Goal: Information Seeking & Learning: Learn about a topic

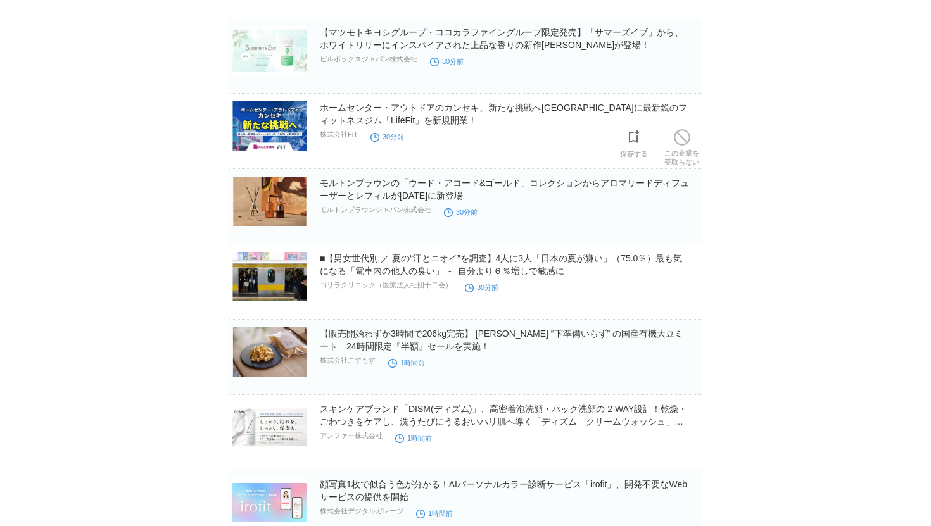
scroll to position [555, 0]
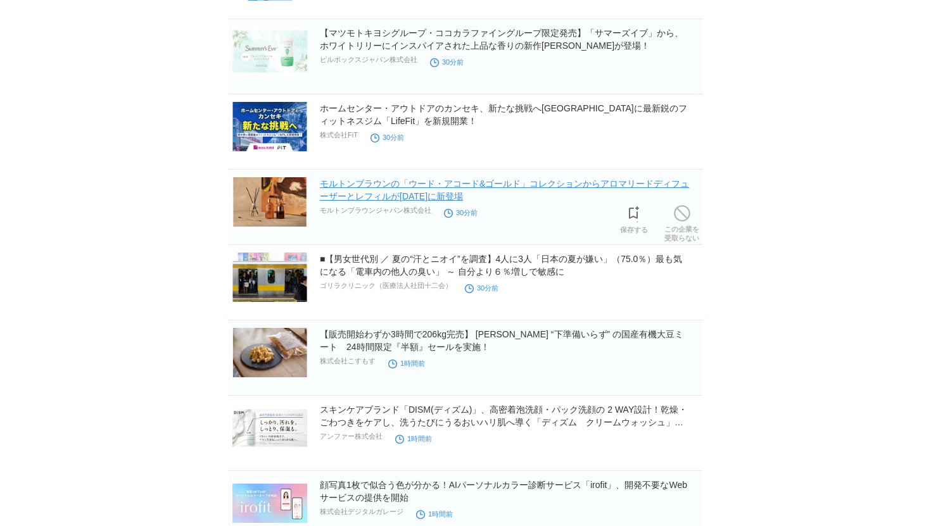
click at [405, 198] on link "モルトンブラウンの「ウード・アコード&ゴールド」コレクションからアロマリードディフューザーとレフィルが[DATE]に新登場" at bounding box center [504, 190] width 369 height 23
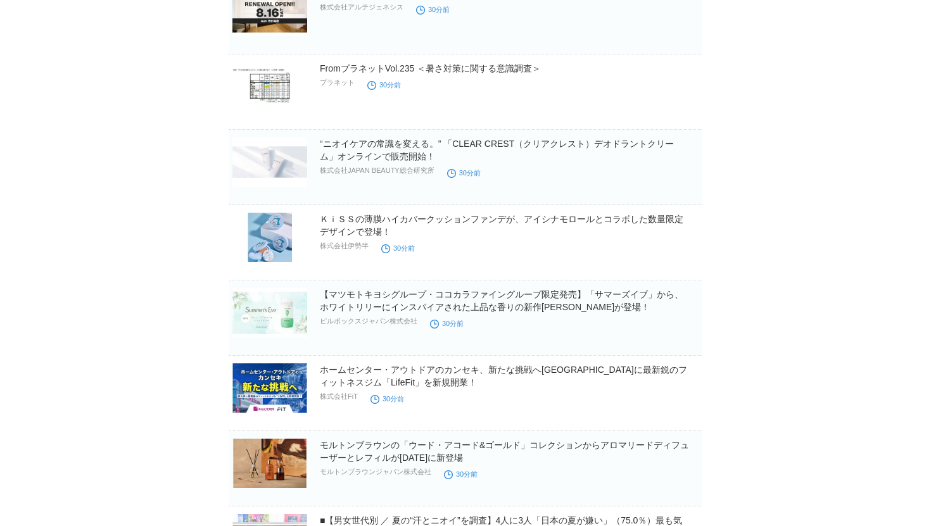
scroll to position [291, 0]
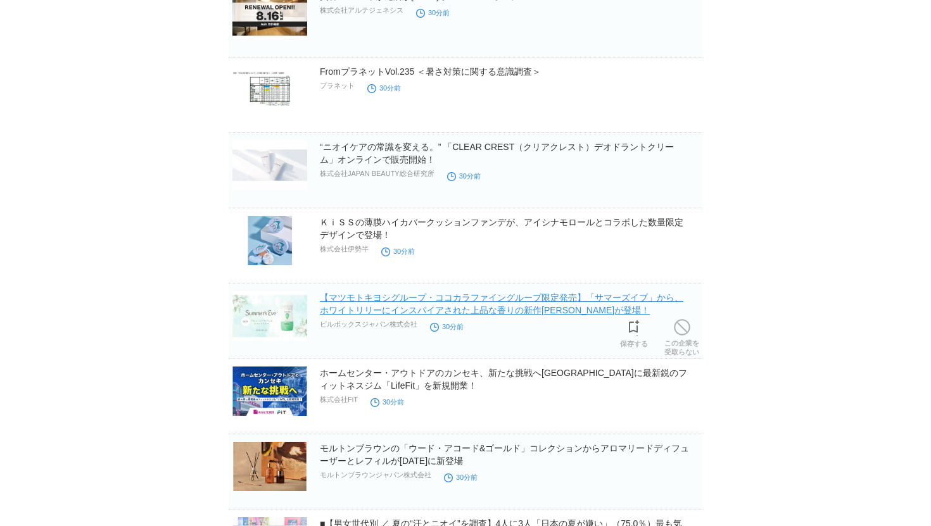
click at [477, 305] on link "【マツモトキヨシグループ・ココカラファイングループ限定発売】「サマーズイブ」から、ホワイトリリーにインスパイアされた上品な香りの新作[PERSON_NAME]…" at bounding box center [501, 303] width 363 height 23
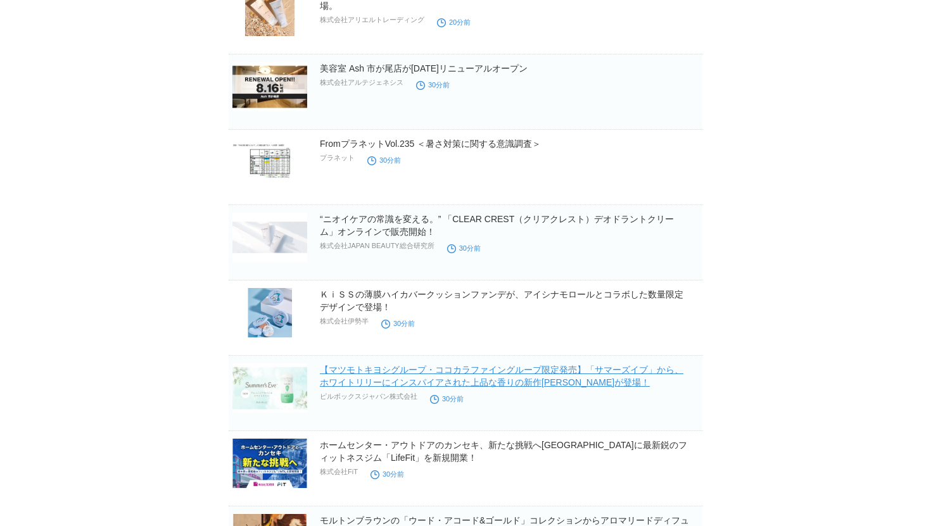
scroll to position [217, 0]
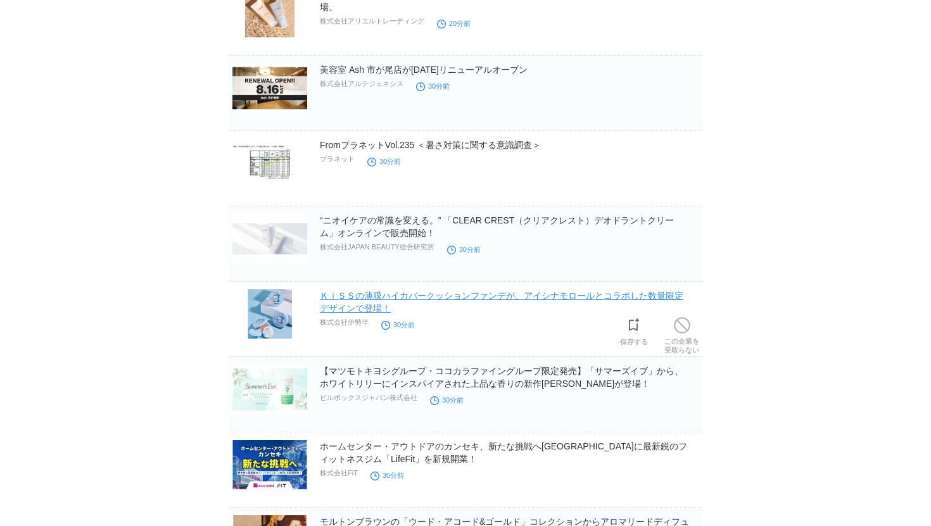
click at [389, 296] on link "ＫｉＳＳの薄膜ハイカバークッションファンデが、アイシナモロールとコラボした数量限定デザインで登場！" at bounding box center [501, 302] width 363 height 23
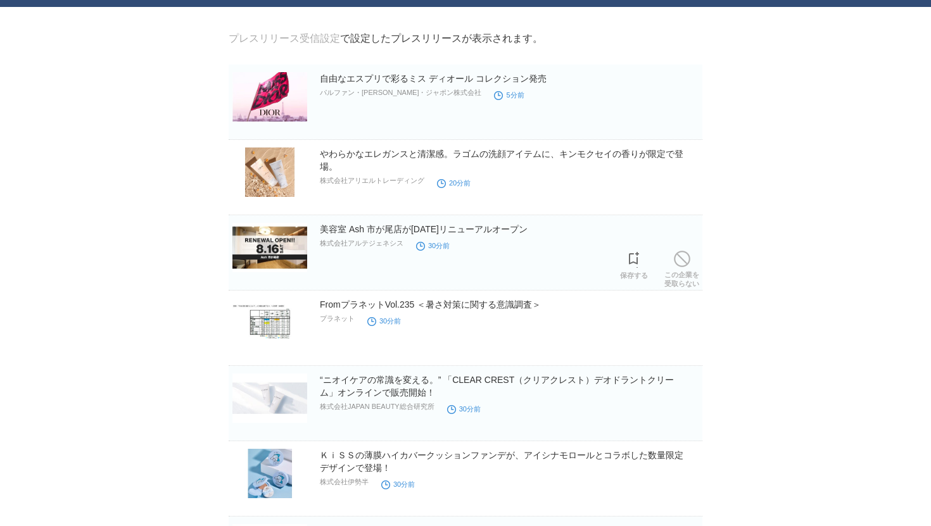
scroll to position [48, 0]
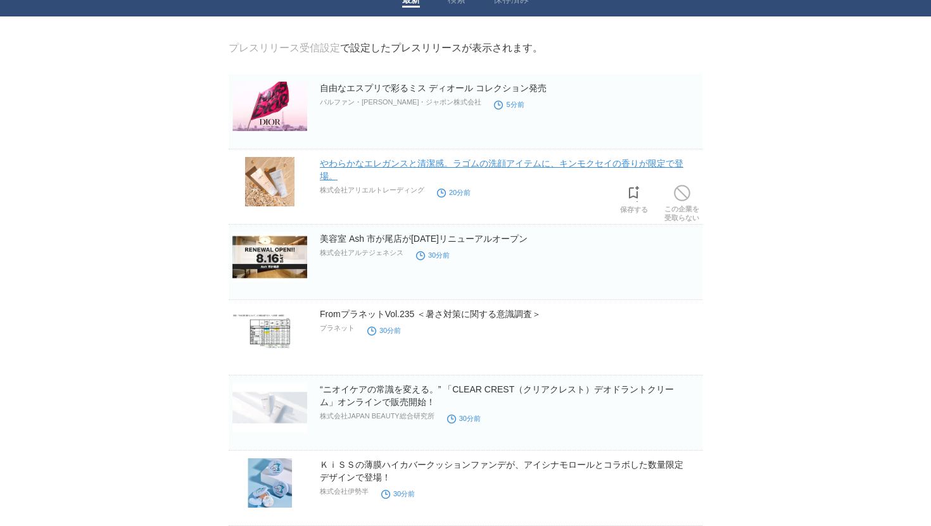
click at [373, 166] on link "やわらかなエレガンスと清潔感。ラゴムの洗顔アイテムに、キンモクセイの香りが限定で登場。" at bounding box center [501, 169] width 363 height 23
click at [372, 84] on h2 "自由なエスプリで彩るミス ディオール コレクション発売" at bounding box center [510, 88] width 380 height 13
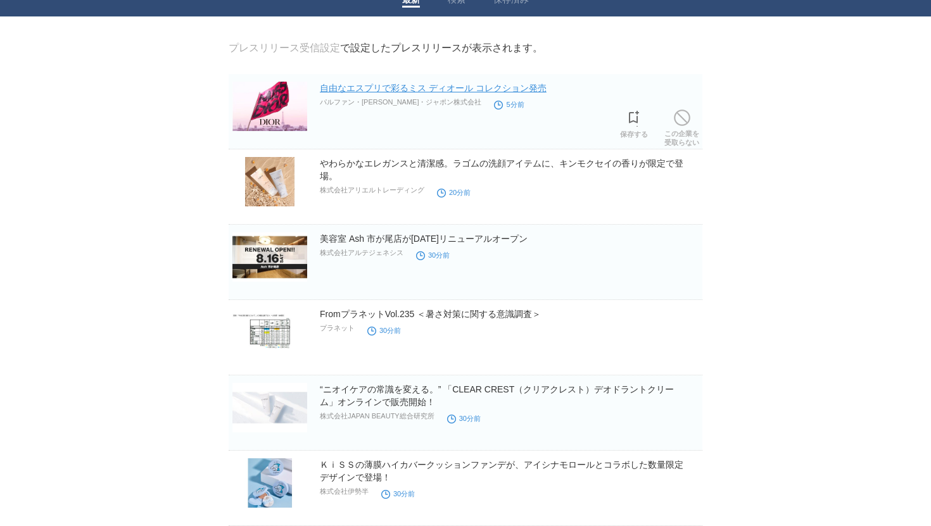
click at [372, 88] on link "自由なエスプリで彩るミス ディオール コレクション発売" at bounding box center [433, 88] width 227 height 10
